Goal: Task Accomplishment & Management: Use online tool/utility

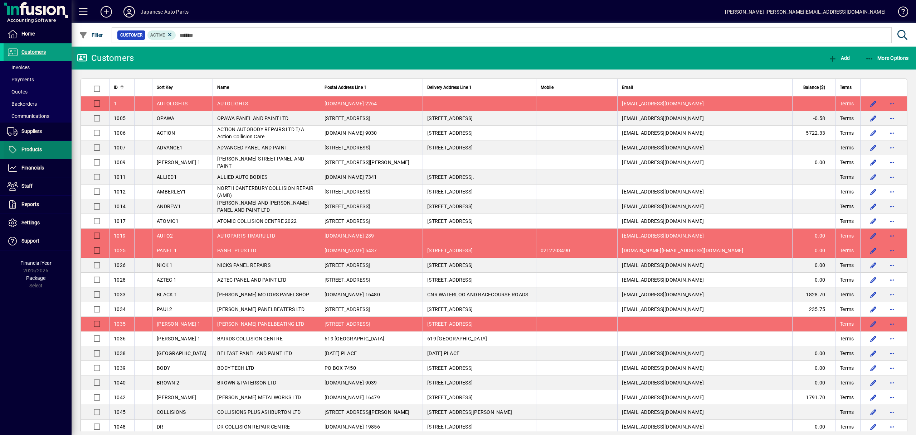
click at [39, 149] on span "Products" at bounding box center [31, 149] width 20 height 6
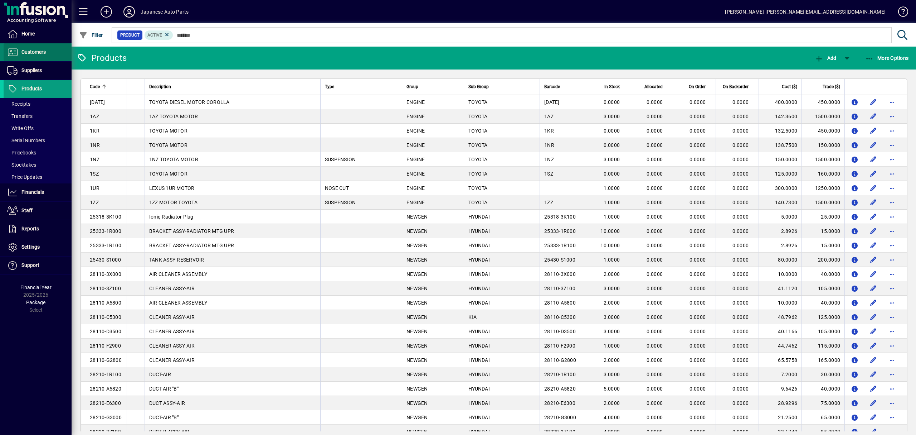
click at [36, 56] on span "Customers" at bounding box center [25, 52] width 42 height 9
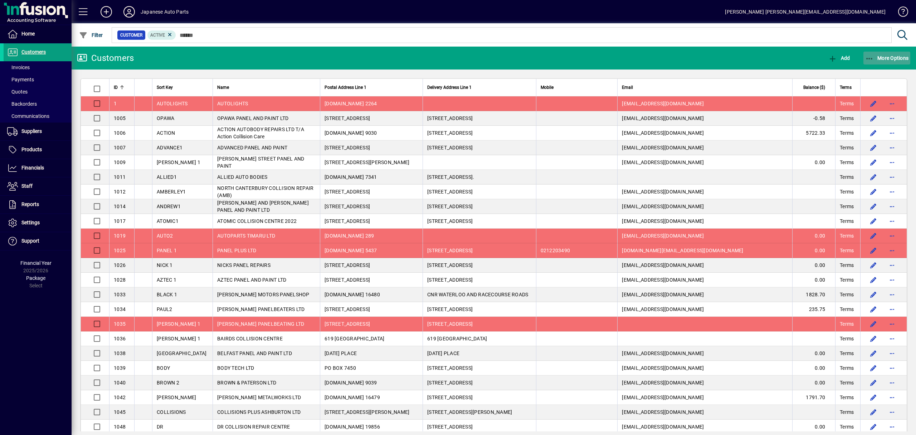
click at [886, 57] on span "More Options" at bounding box center [888, 58] width 44 height 6
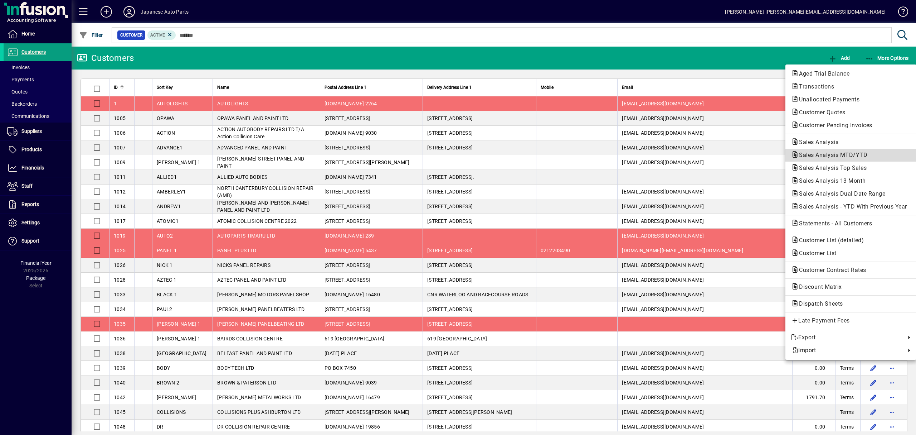
click at [848, 151] on span "Sales Analysis MTD/YTD" at bounding box center [851, 155] width 120 height 9
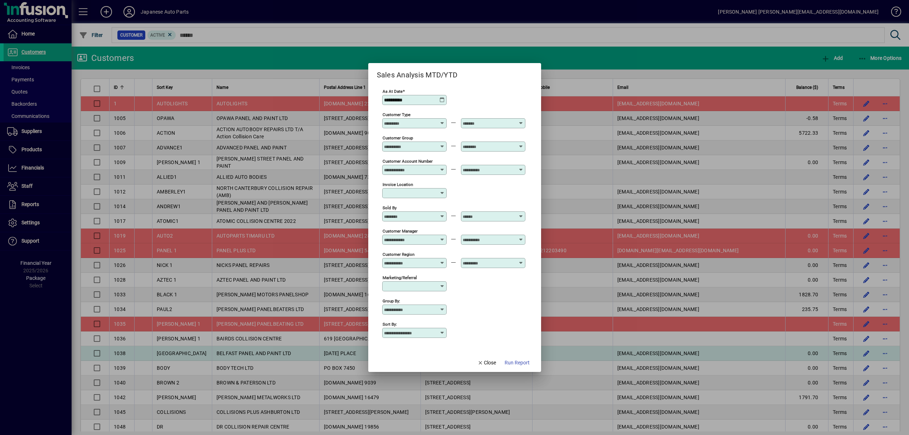
drag, startPoint x: 487, startPoint y: 362, endPoint x: 515, endPoint y: 354, distance: 28.7
click at [487, 362] on span "Close" at bounding box center [486, 363] width 19 height 8
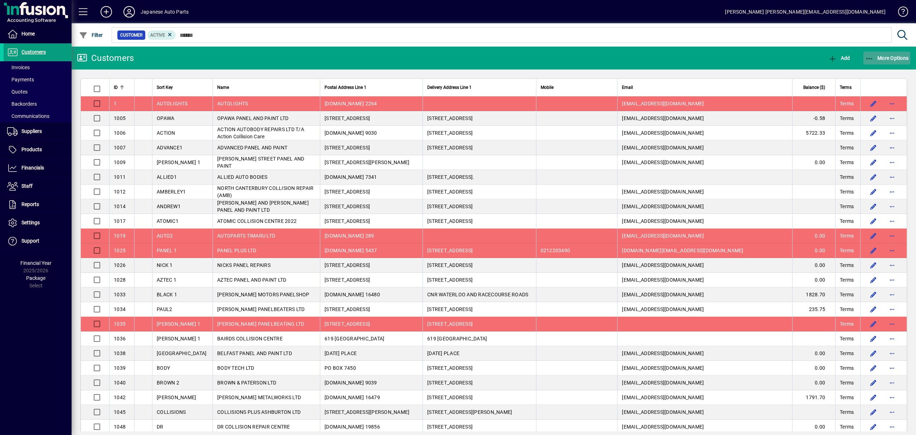
click at [888, 59] on span "More Options" at bounding box center [888, 58] width 44 height 6
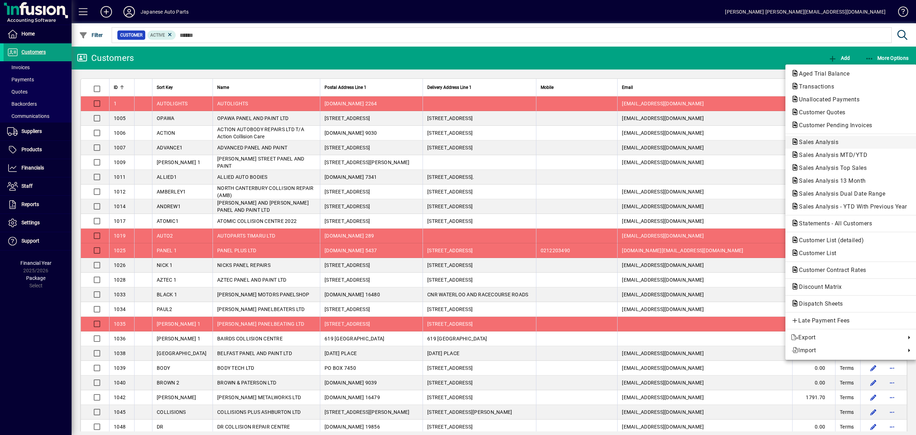
click at [842, 140] on span "Sales Analysis" at bounding box center [851, 142] width 120 height 9
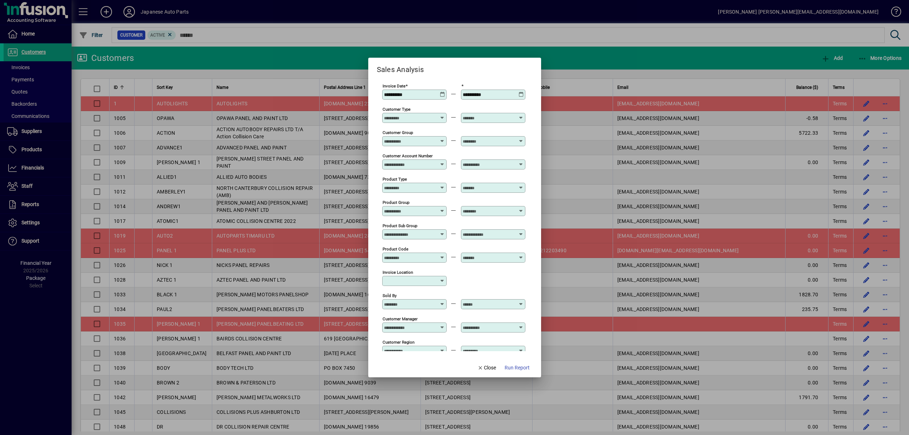
type input "**********"
click at [440, 213] on div at bounding box center [415, 211] width 62 height 6
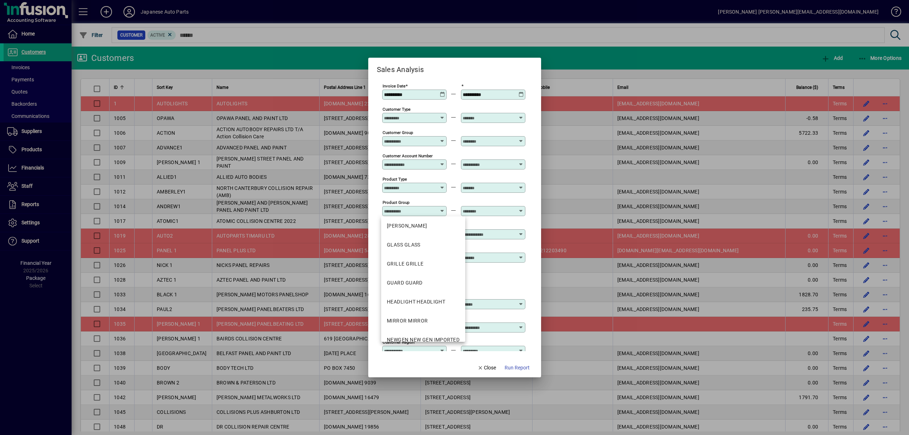
scroll to position [238, 0]
click at [444, 287] on mat-option "NEWGEN NEW GEN IMPORTED" at bounding box center [423, 291] width 84 height 19
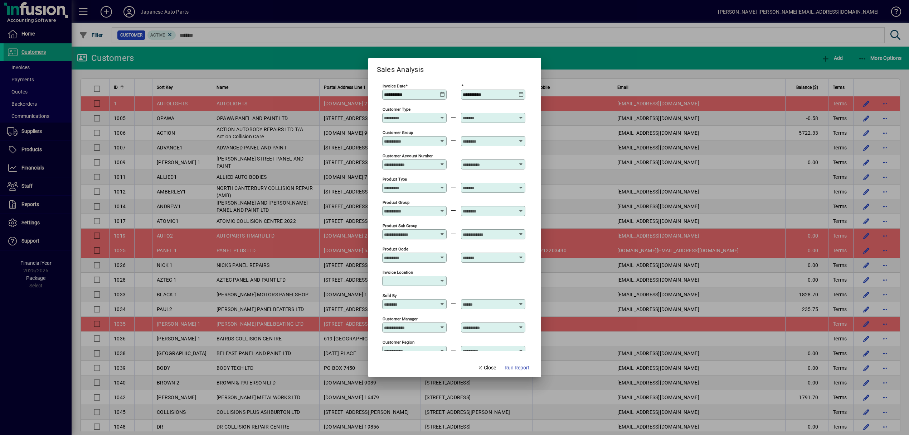
type input "**********"
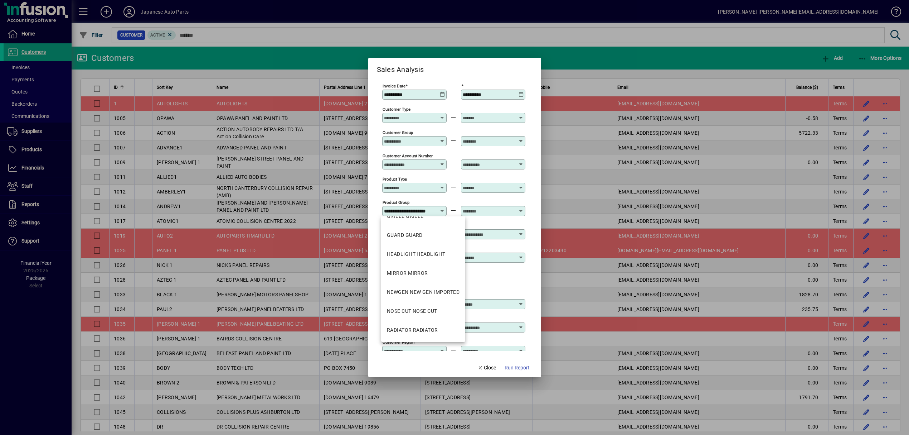
scroll to position [0, 19]
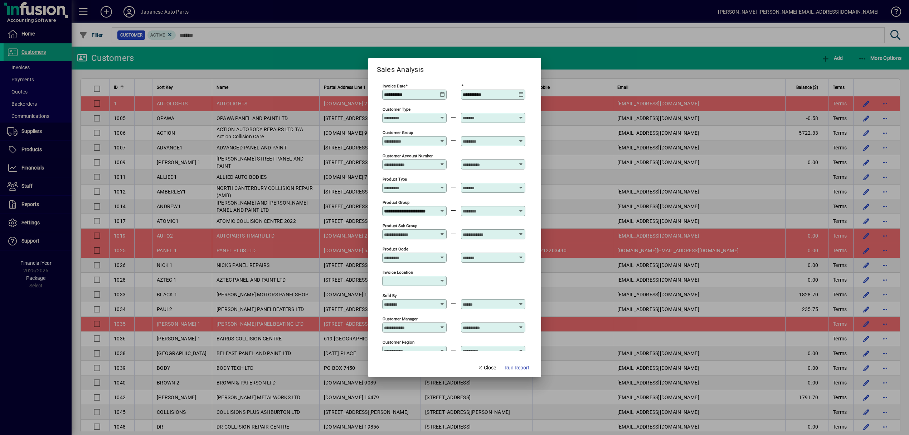
click at [433, 189] on input "Product Type" at bounding box center [410, 188] width 52 height 6
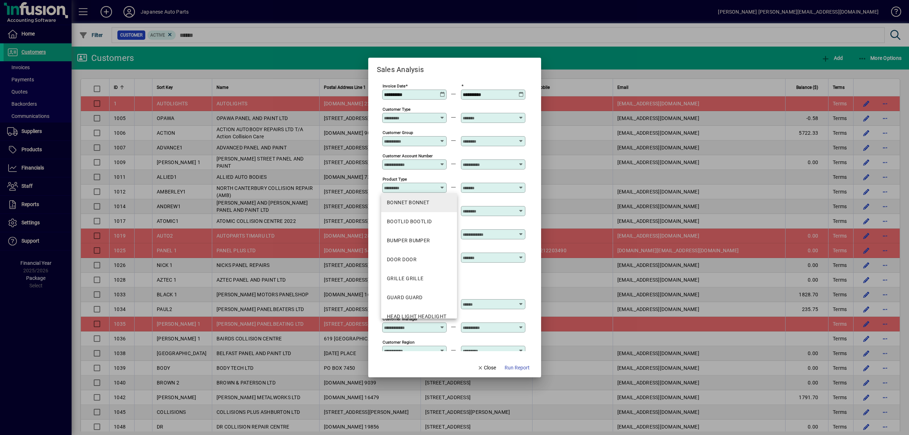
scroll to position [0, 0]
click at [431, 179] on div "Product Type" at bounding box center [414, 183] width 64 height 17
click at [511, 211] on input "text" at bounding box center [489, 211] width 52 height 6
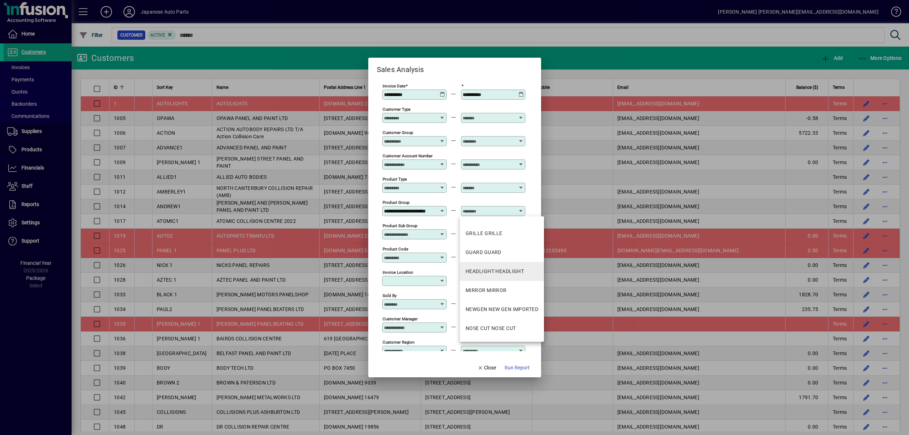
scroll to position [238, 0]
click at [526, 291] on div "NEWGEN NEW GEN IMPORTED" at bounding box center [502, 292] width 73 height 8
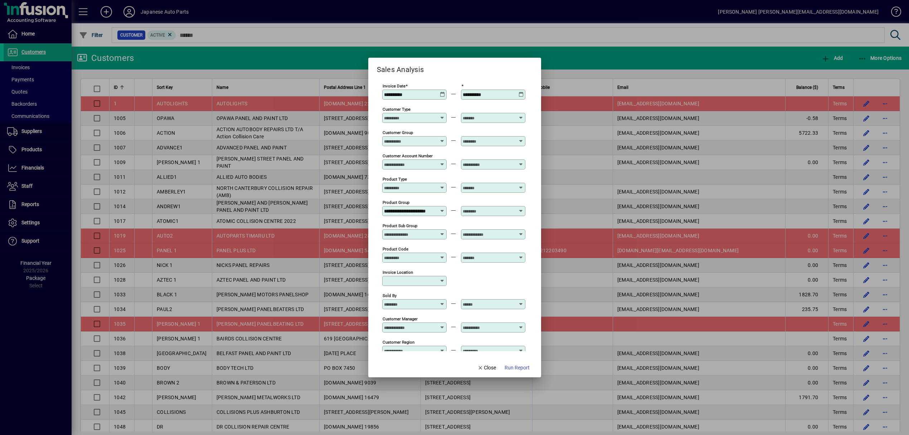
type input "**********"
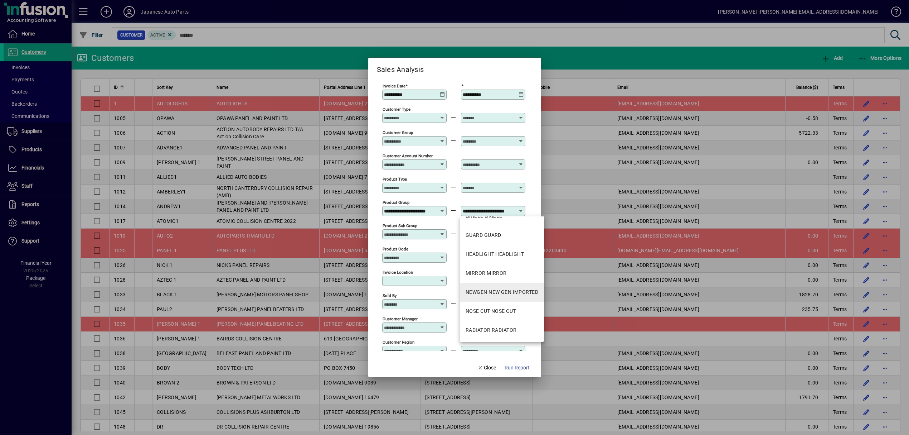
scroll to position [0, 19]
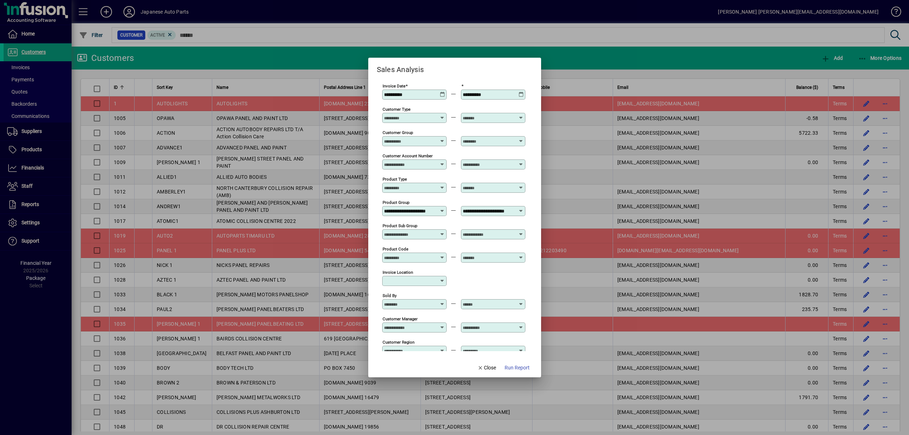
click at [441, 92] on icon at bounding box center [442, 92] width 5 height 0
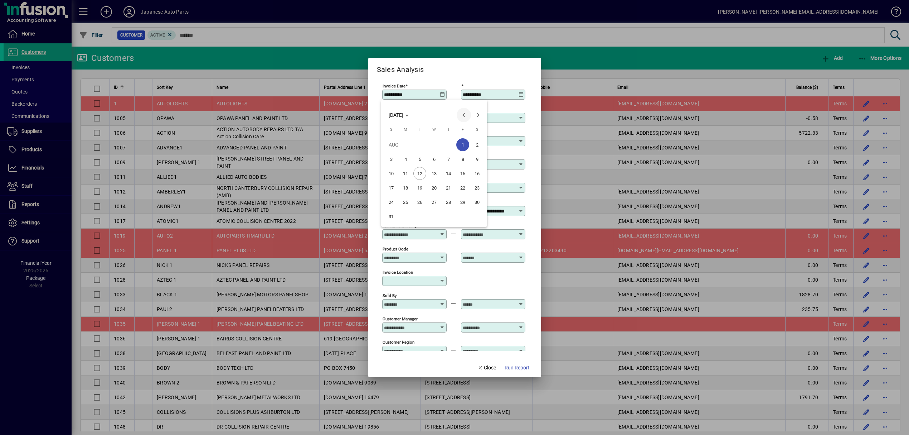
click at [460, 112] on span "Previous month" at bounding box center [464, 115] width 14 height 14
click at [422, 156] on span "1" at bounding box center [419, 158] width 13 height 13
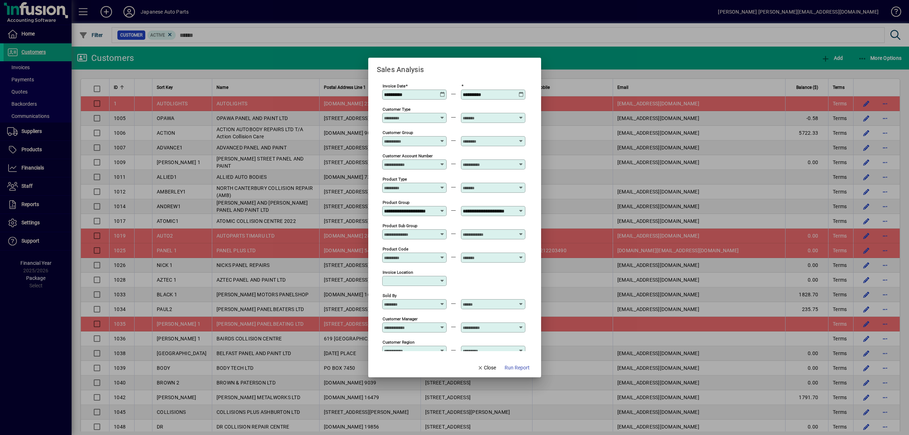
type input "**********"
click at [521, 370] on span "Run Report" at bounding box center [517, 368] width 25 height 8
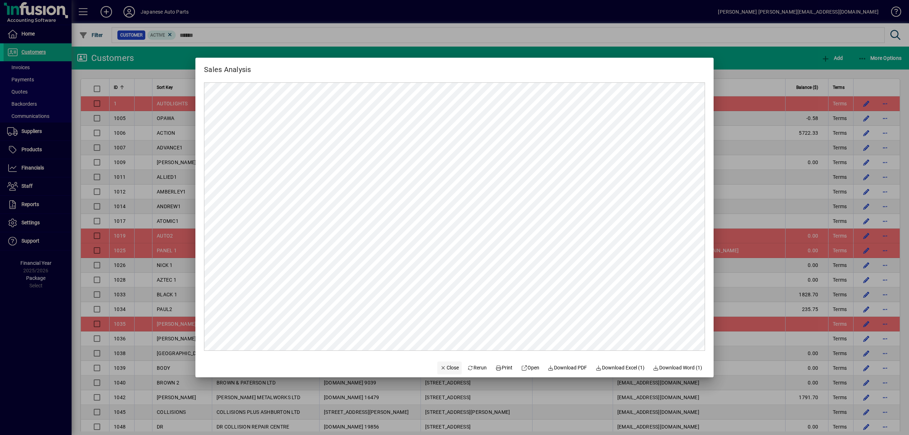
click at [449, 367] on span "Close" at bounding box center [449, 368] width 19 height 8
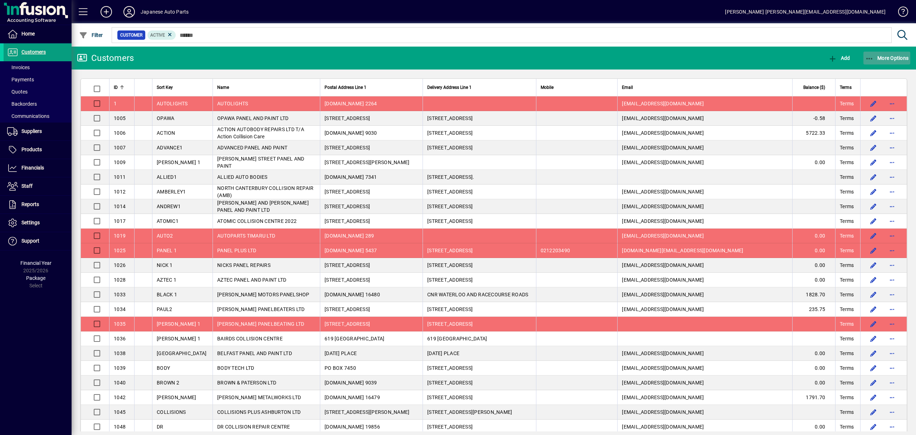
click at [895, 59] on span "More Options" at bounding box center [888, 58] width 44 height 6
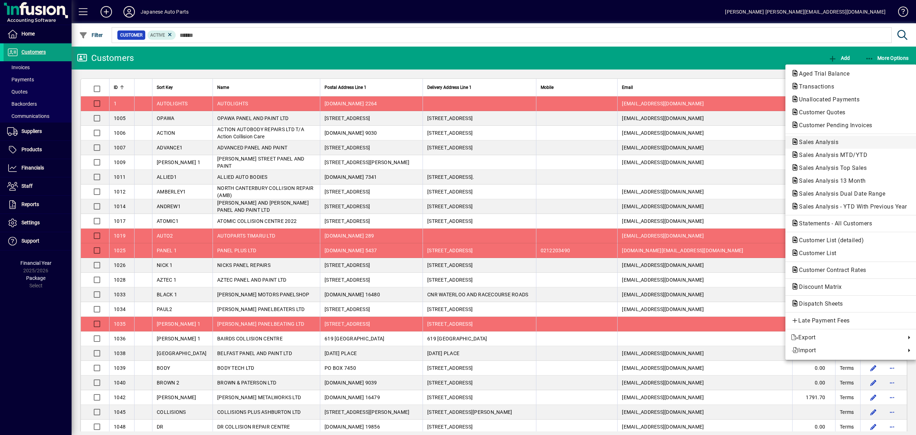
click at [855, 144] on span "Sales Analysis" at bounding box center [851, 142] width 120 height 9
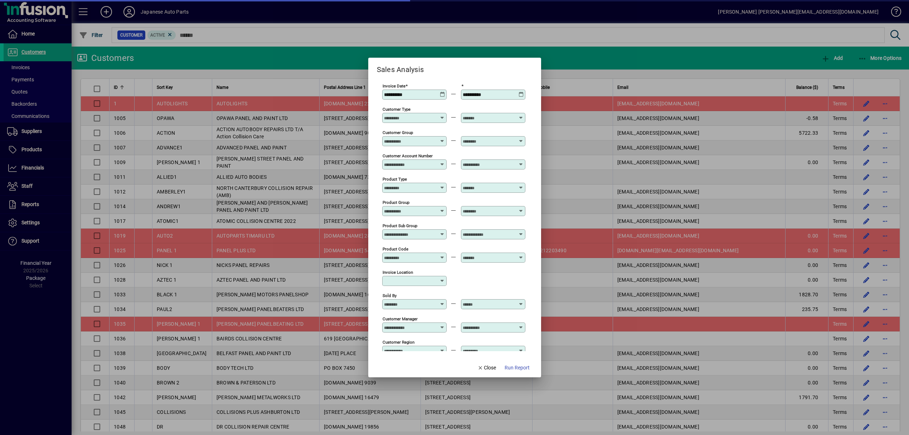
type input "**********"
click at [440, 92] on icon at bounding box center [442, 92] width 5 height 0
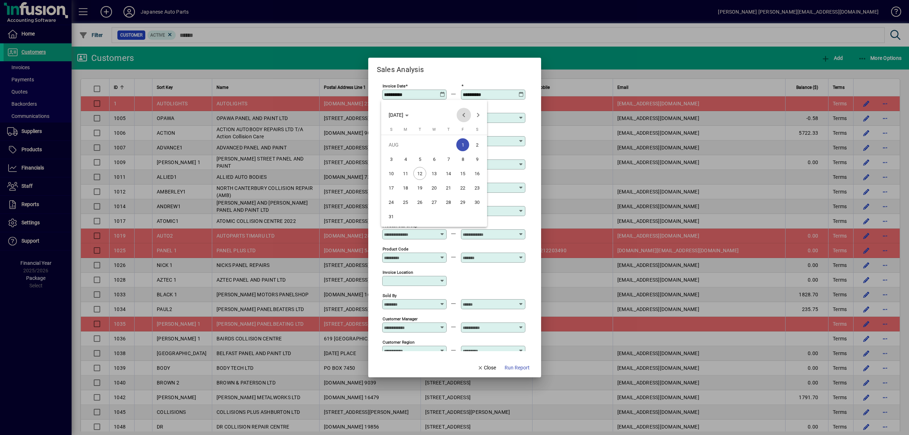
click at [461, 114] on span "Previous month" at bounding box center [464, 115] width 14 height 14
click at [421, 162] on span "1" at bounding box center [419, 158] width 13 height 13
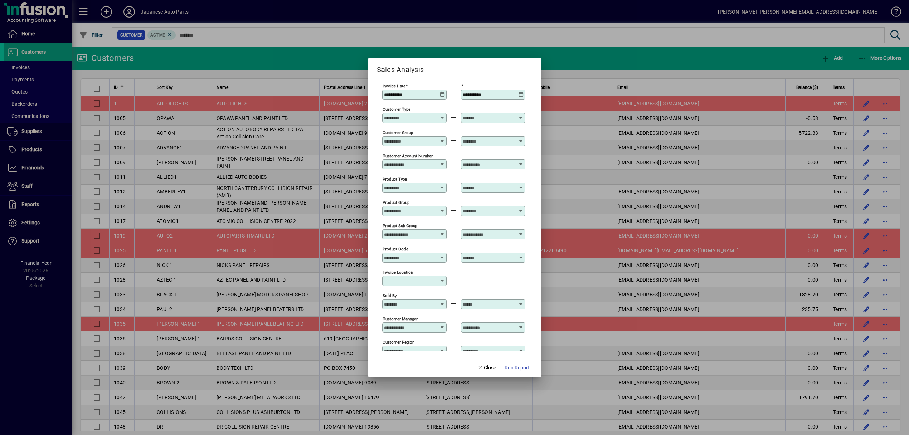
type input "**********"
click at [523, 364] on span "Run Report" at bounding box center [517, 368] width 25 height 8
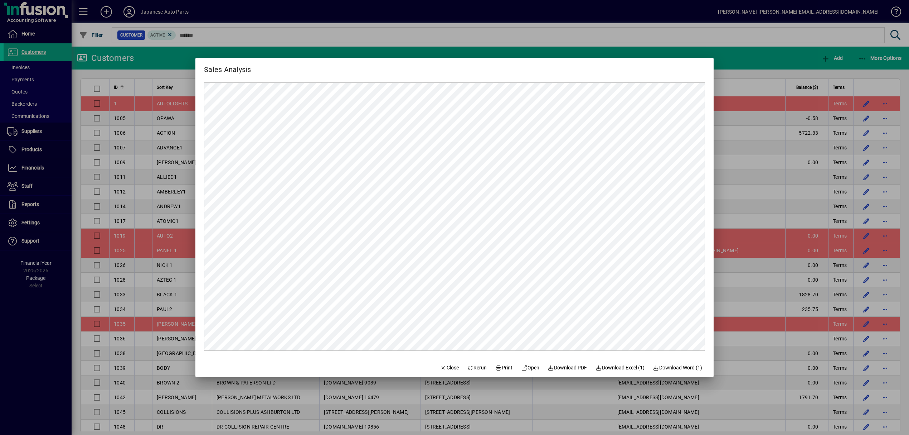
click at [740, 72] on div at bounding box center [454, 217] width 909 height 435
